Goal: Information Seeking & Learning: Learn about a topic

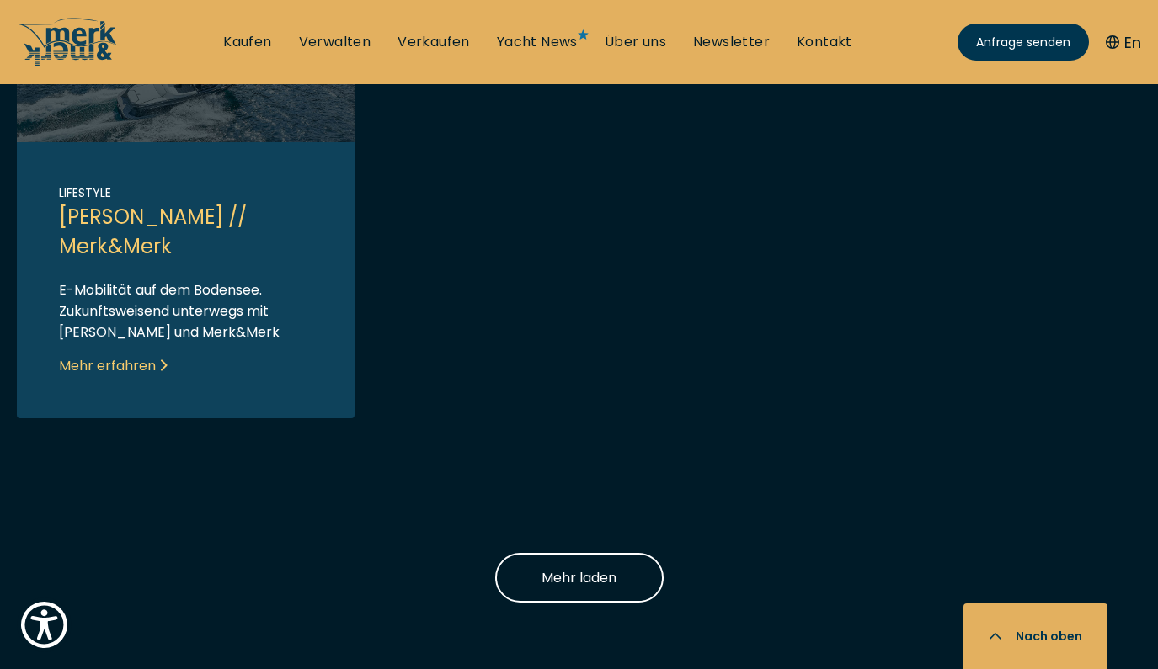
scroll to position [1853, 0]
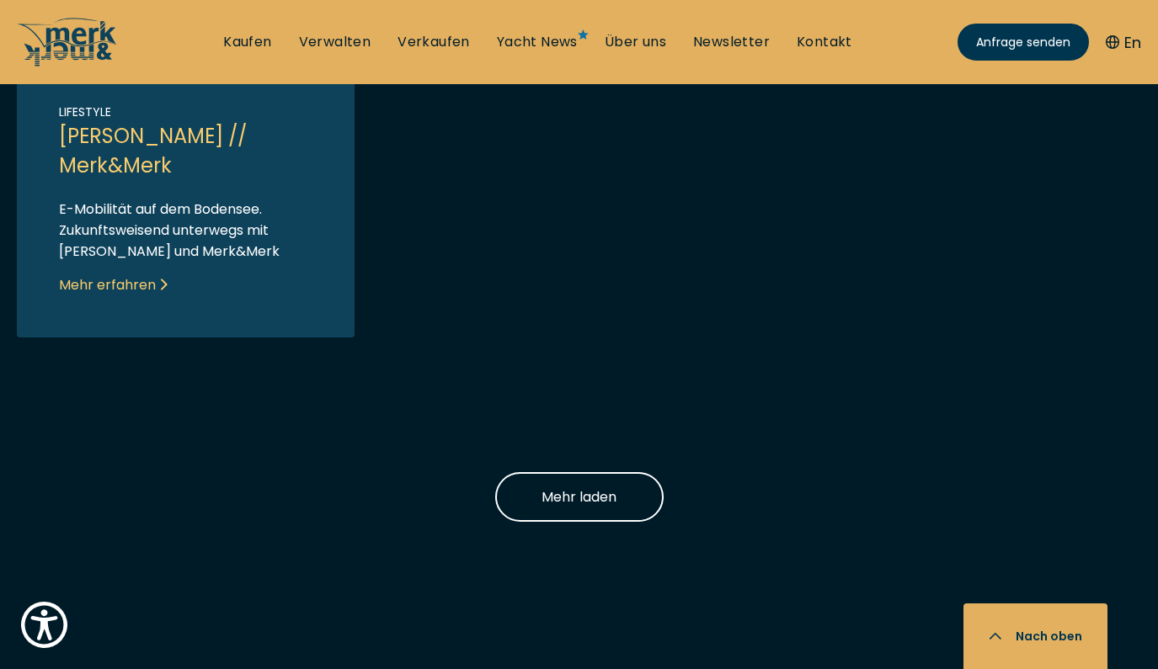
click at [200, 135] on link "Link to post" at bounding box center [186, 115] width 338 height 445
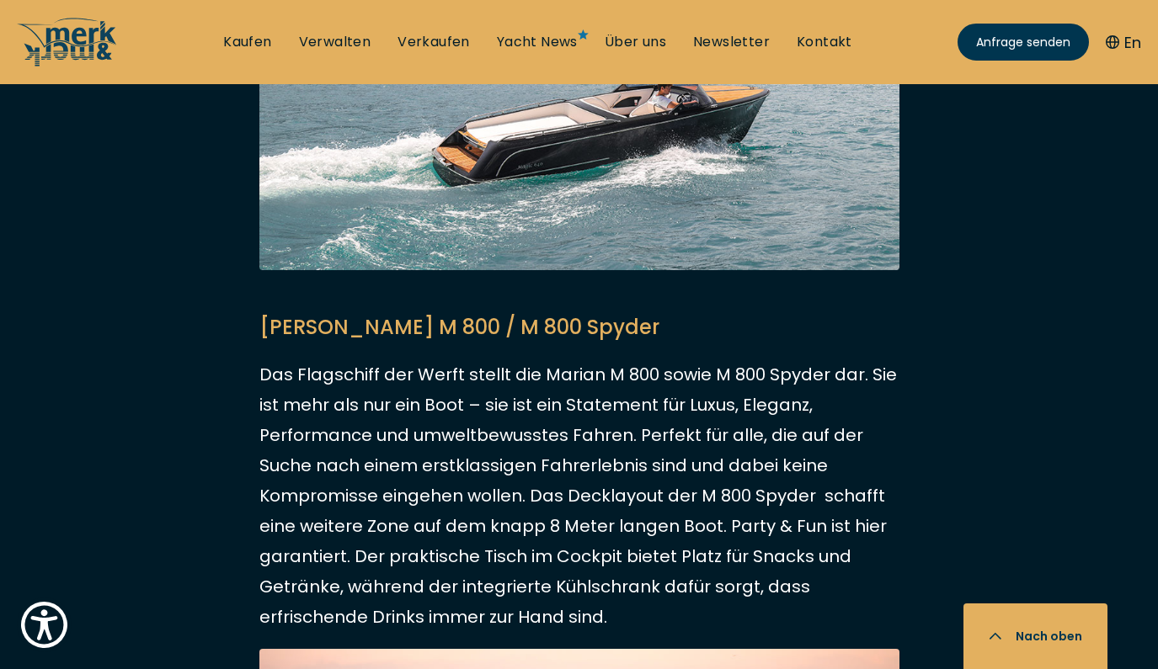
scroll to position [2903, 0]
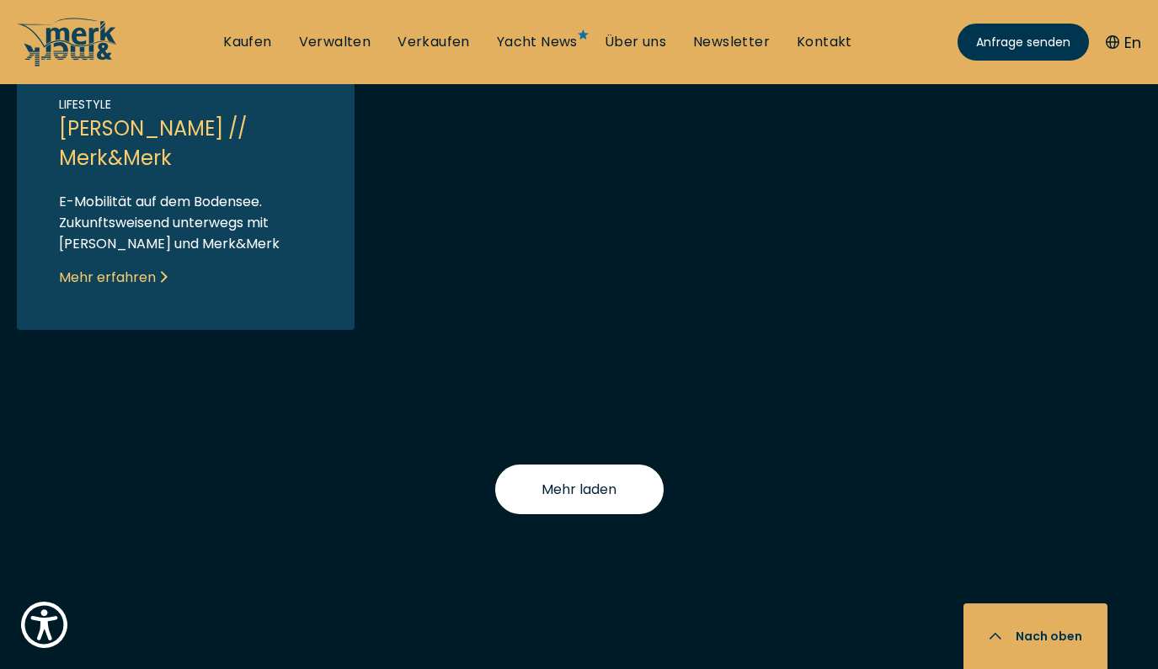
scroll to position [1856, 0]
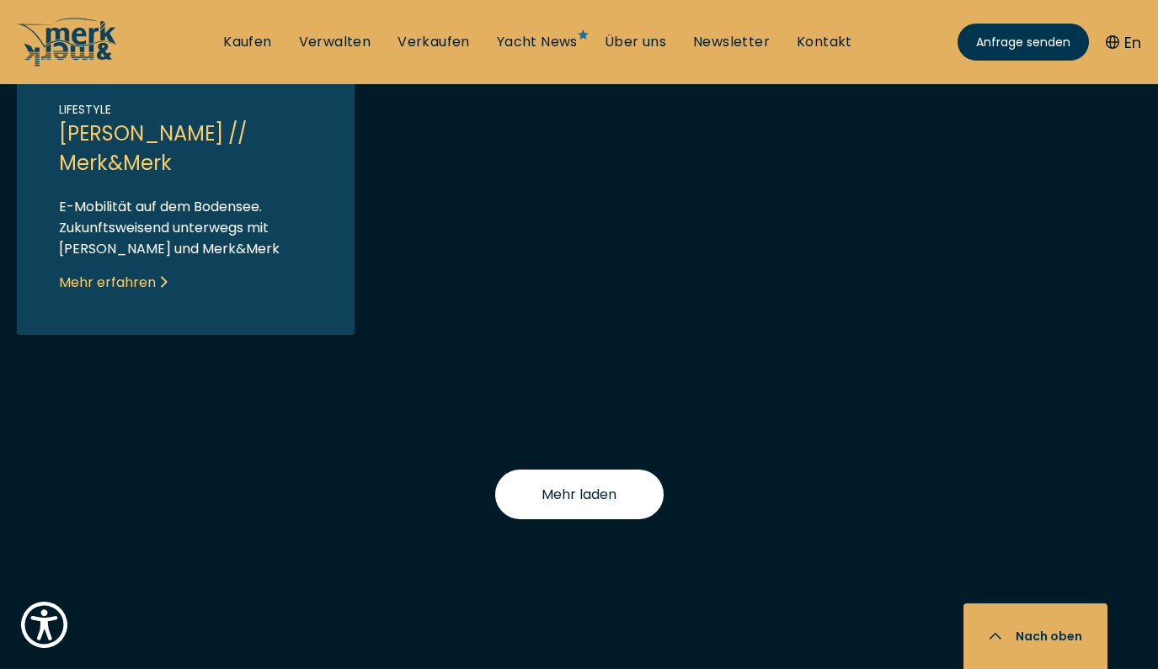
click at [555, 498] on span "Mehr laden" at bounding box center [578, 494] width 75 height 21
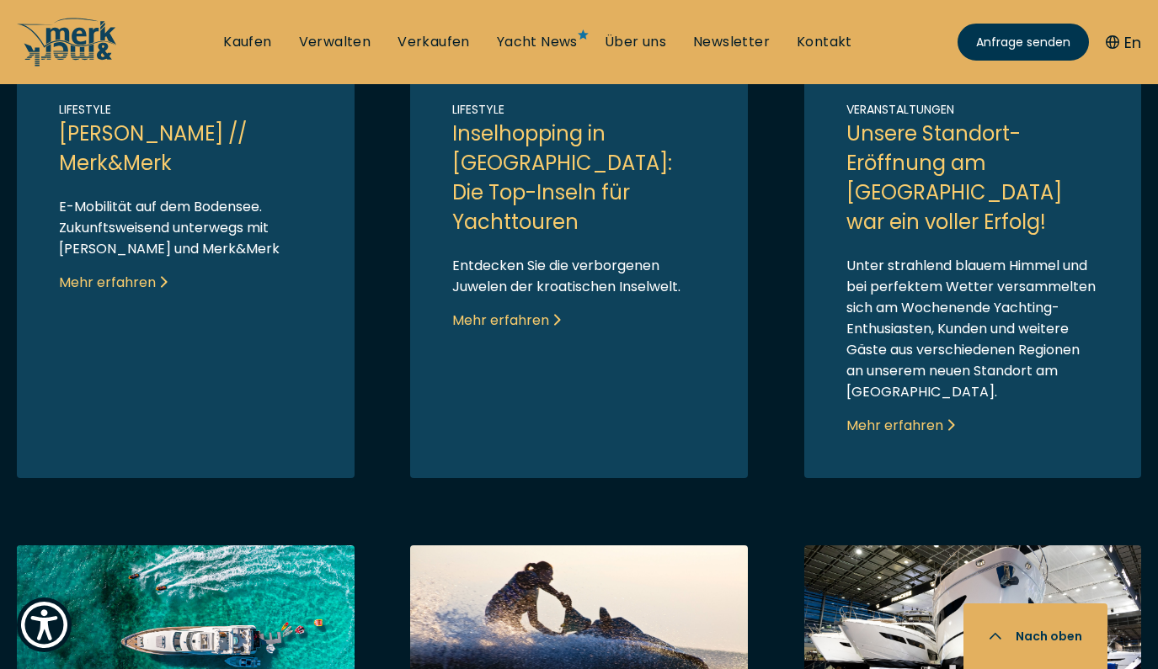
scroll to position [1885, 0]
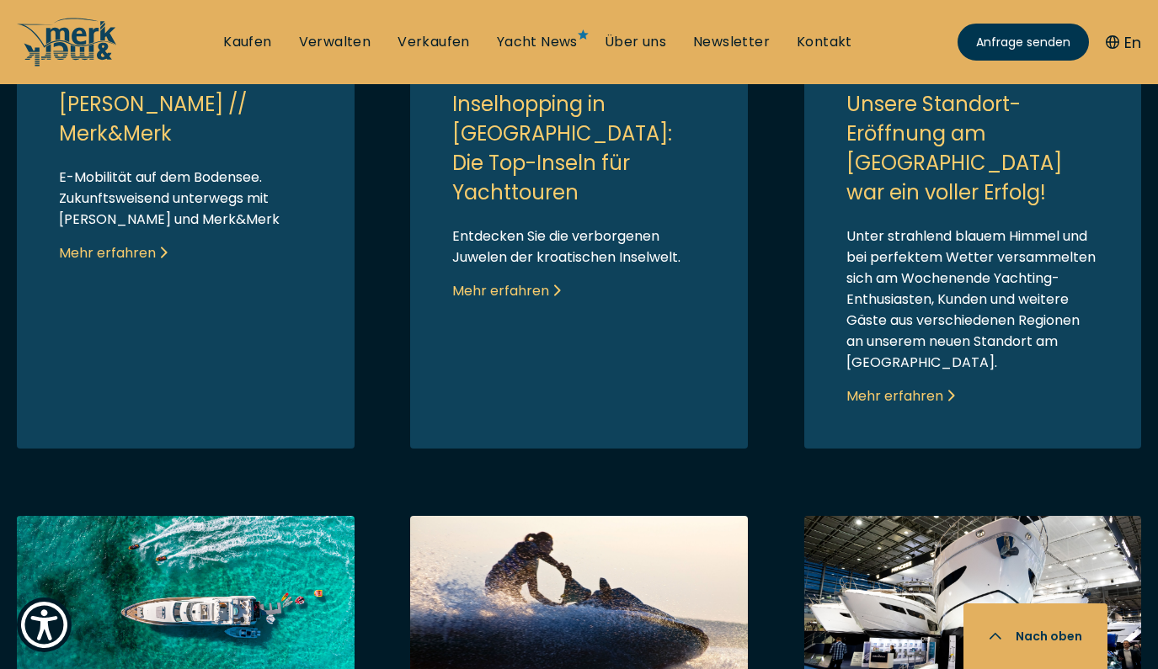
click at [584, 145] on link "Link to post" at bounding box center [579, 155] width 338 height 588
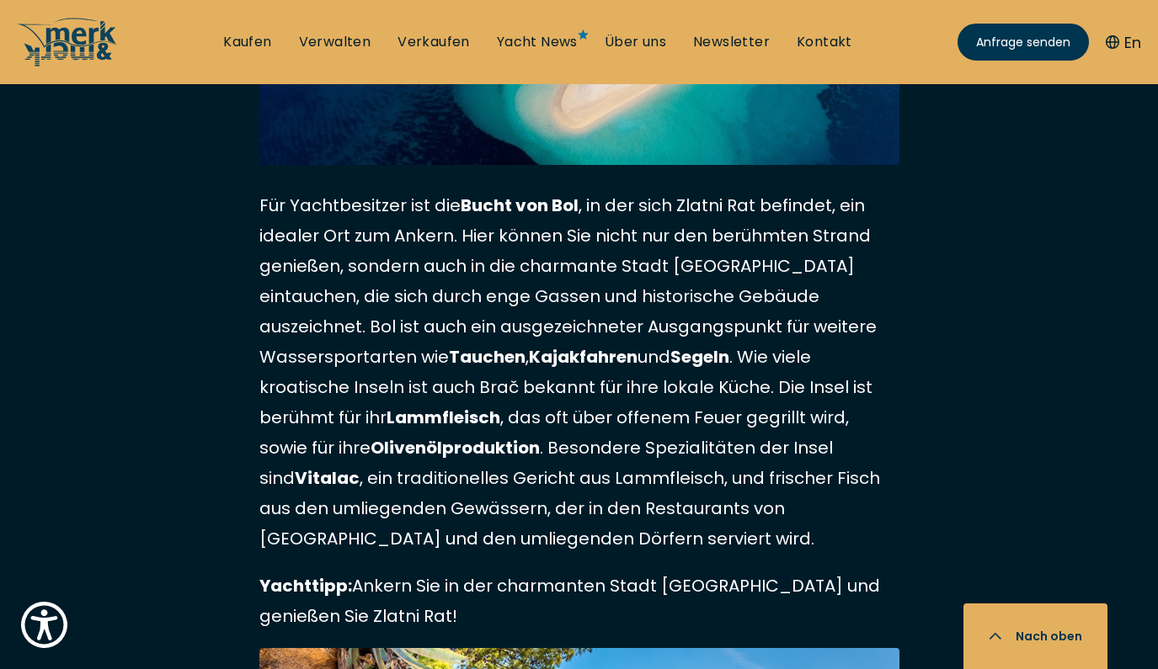
scroll to position [7077, 0]
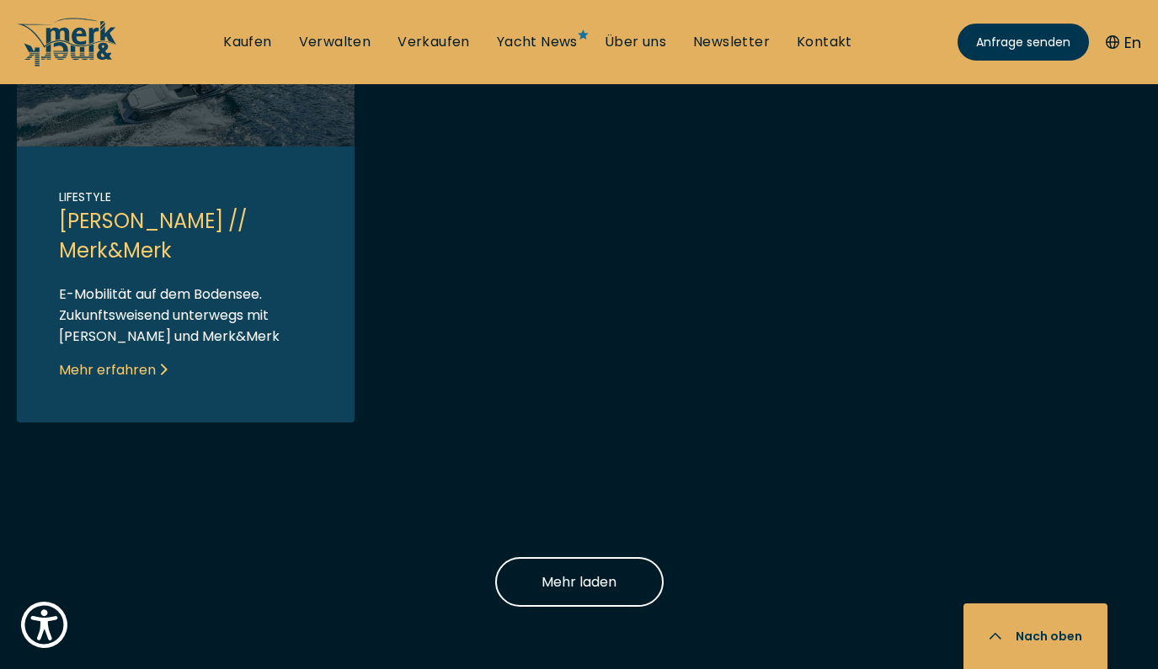
scroll to position [1707, 0]
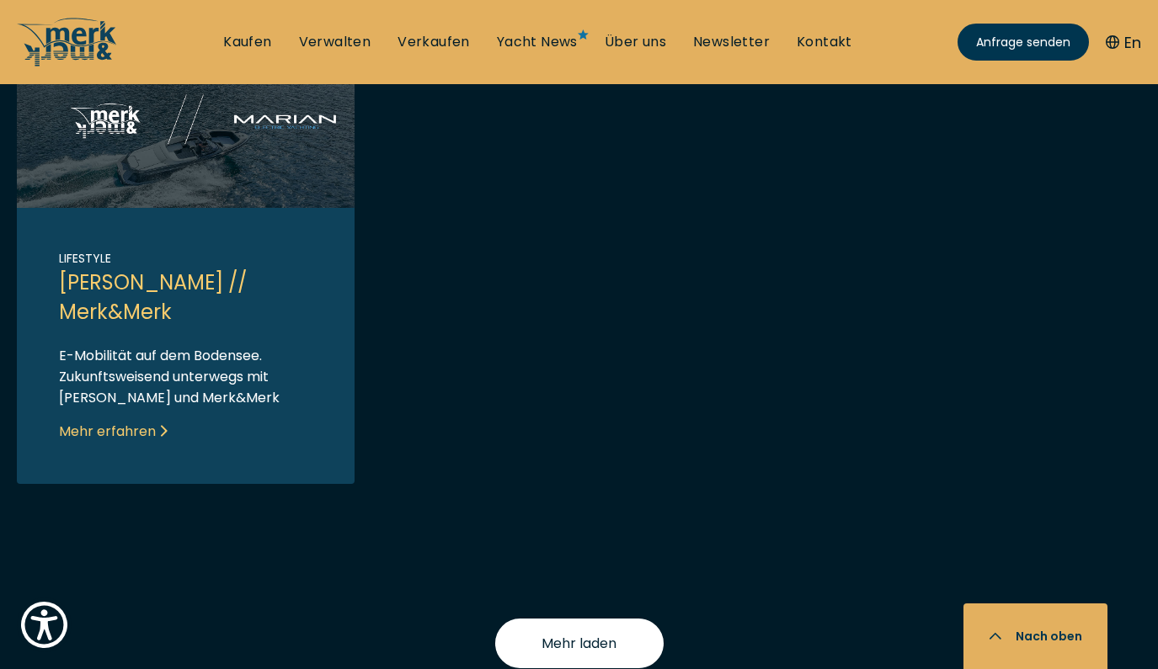
click at [596, 641] on span "Mehr laden" at bounding box center [578, 643] width 75 height 21
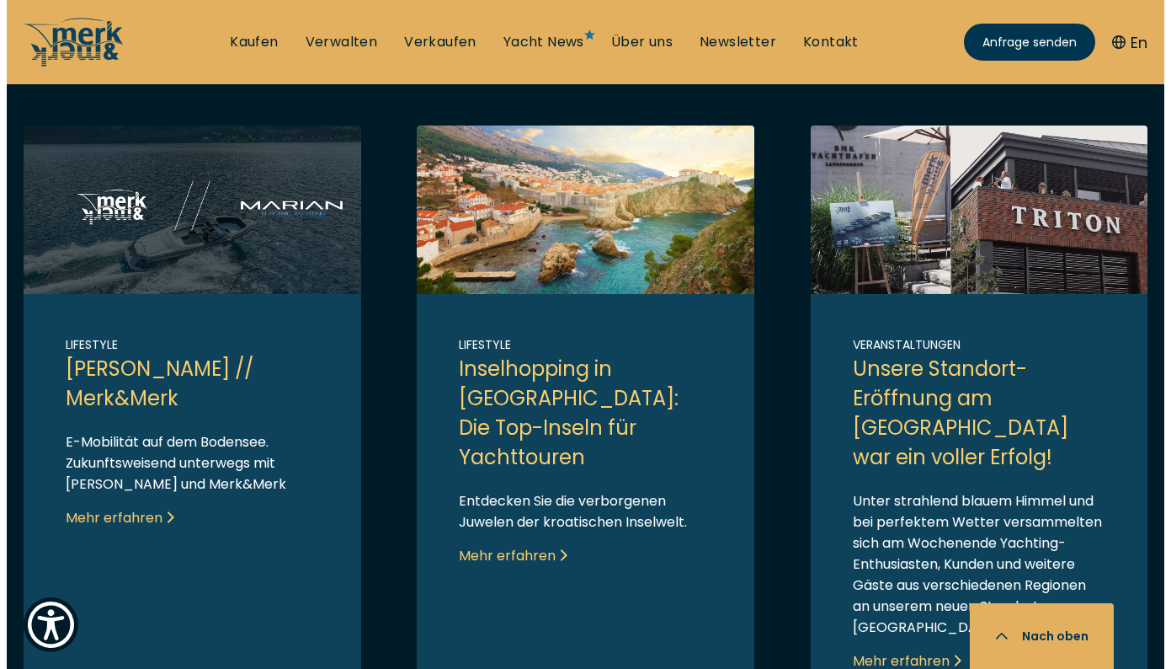
scroll to position [1620, 0]
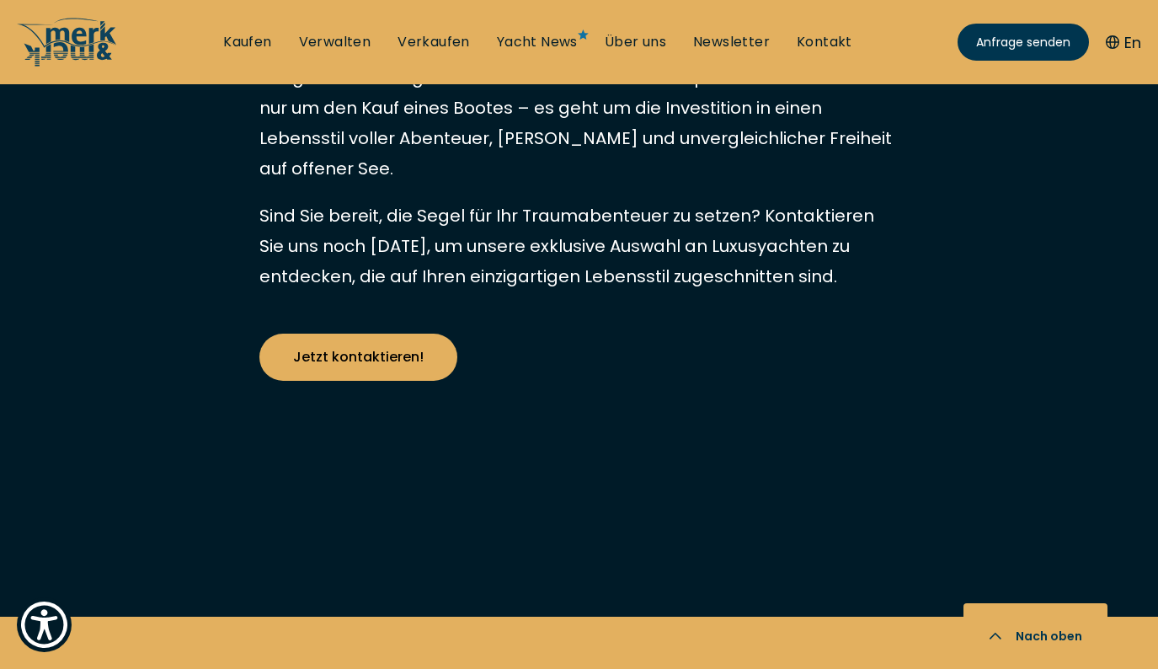
scroll to position [3660, 0]
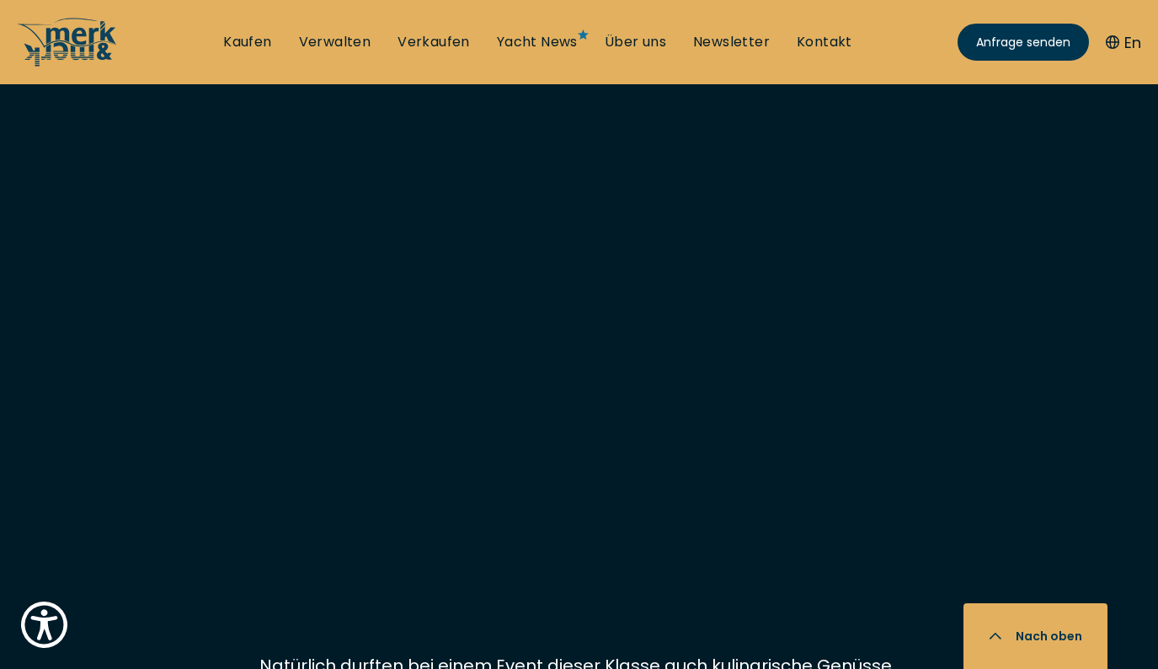
scroll to position [3340, 0]
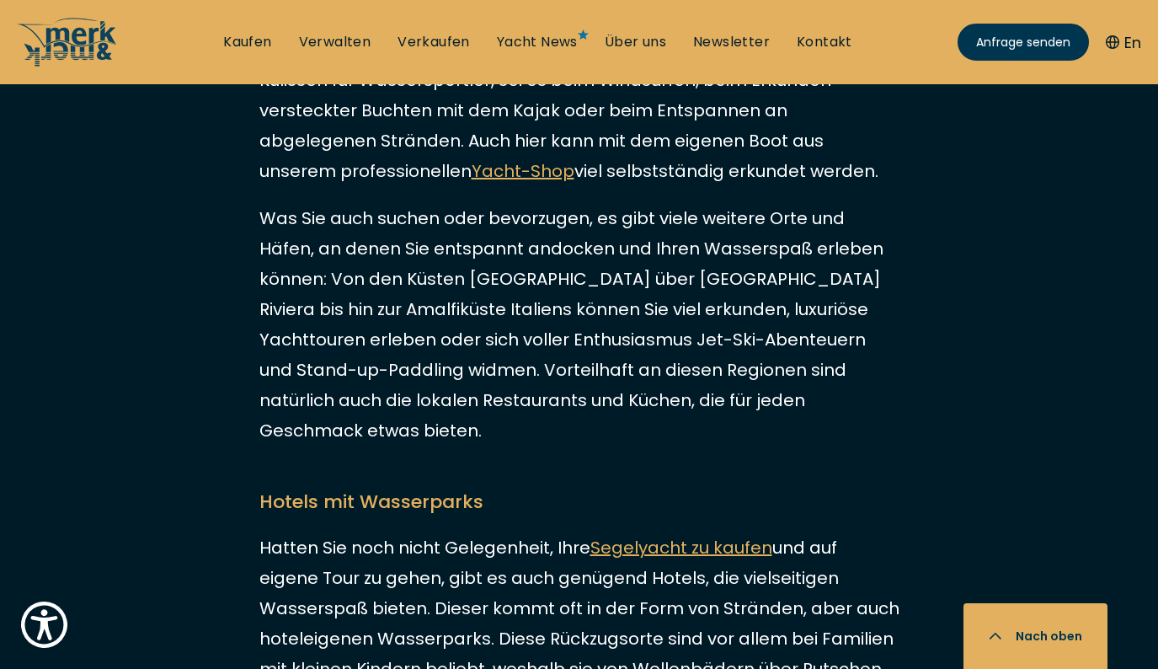
scroll to position [1897, 0]
